Goal: Book appointment/travel/reservation

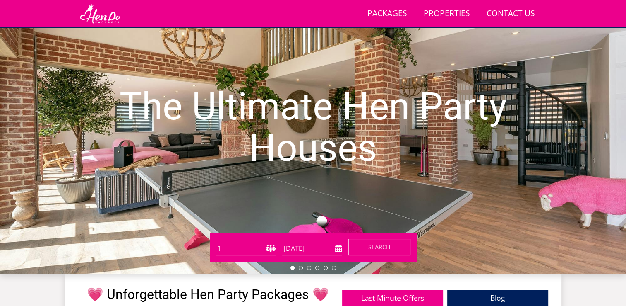
scroll to position [98, 0]
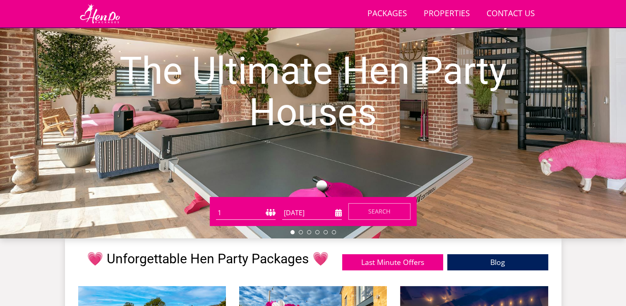
click at [260, 212] on select "1 2 3 4 5 6 7 8 9 10 11 12 13 14 15 16 17 18 19 20 21 22 23 24 25 26 27 28 29 3…" at bounding box center [246, 213] width 60 height 14
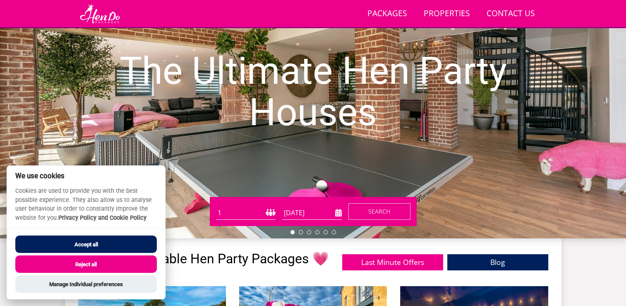
click at [266, 217] on select "1 2 3 4 5 6 7 8 9 10 11 12 13 14 15 16 17 18 19 20 21 22 23 24 25 26 27 28 29 3…" at bounding box center [246, 213] width 60 height 14
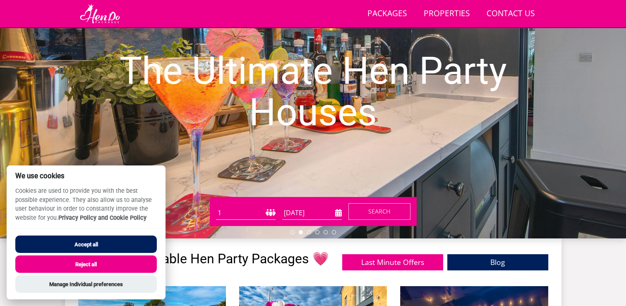
select select "18"
click at [216, 206] on select "1 2 3 4 5 6 7 8 9 10 11 12 13 14 15 16 17 18 19 20 21 22 23 24 25 26 27 28 29 3…" at bounding box center [246, 213] width 60 height 14
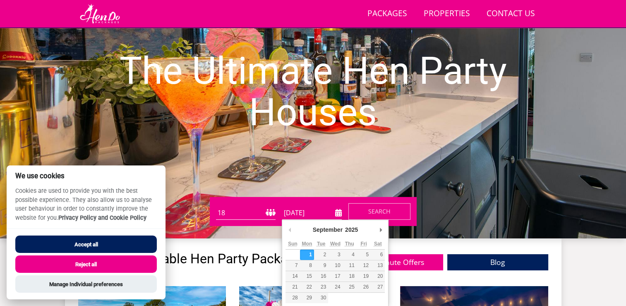
click at [338, 212] on input "[DATE]" at bounding box center [312, 213] width 60 height 14
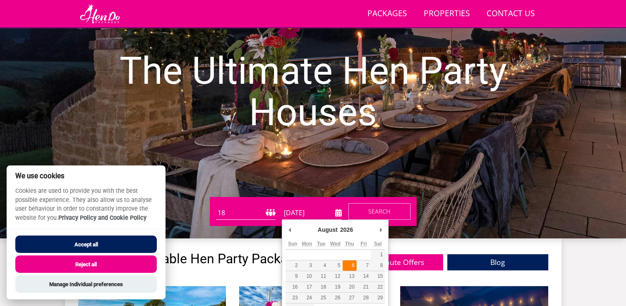
type input "06/08/2026"
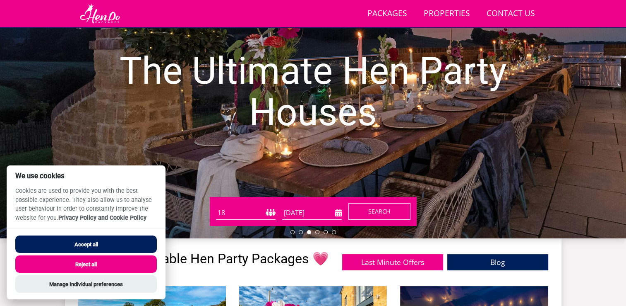
click at [366, 213] on button "Search" at bounding box center [380, 211] width 62 height 17
click at [104, 239] on button "Accept all" at bounding box center [86, 243] width 142 height 17
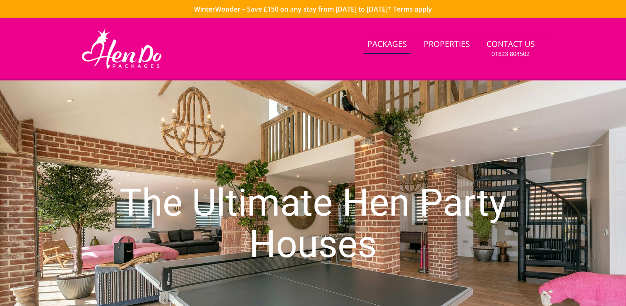
click at [389, 43] on link "Packages" at bounding box center [387, 44] width 46 height 19
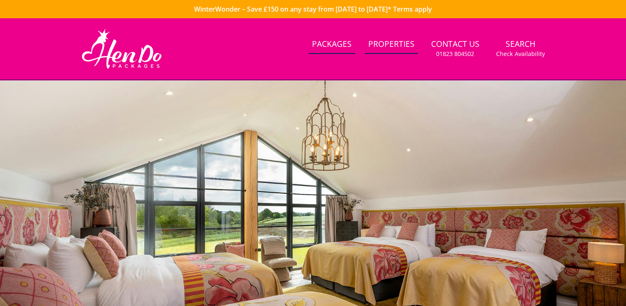
click at [400, 37] on link "Properties" at bounding box center [391, 44] width 53 height 19
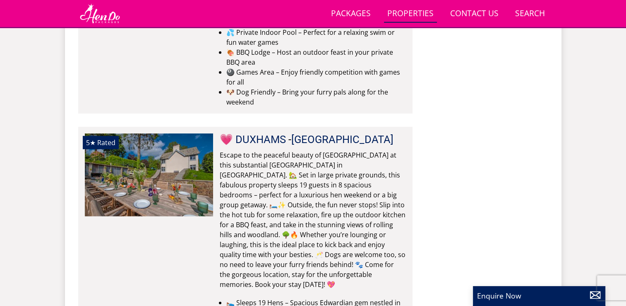
scroll to position [2341, 0]
